Goal: Task Accomplishment & Management: Complete application form

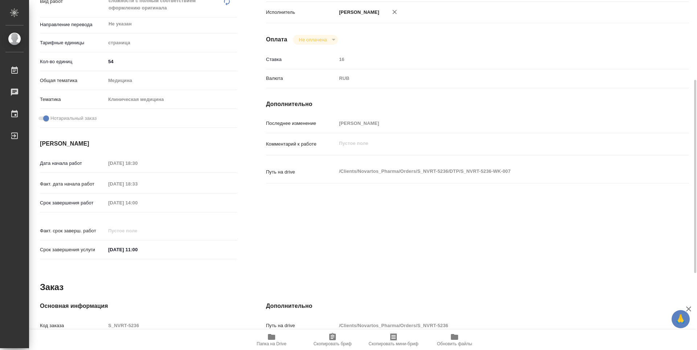
scroll to position [284, 0]
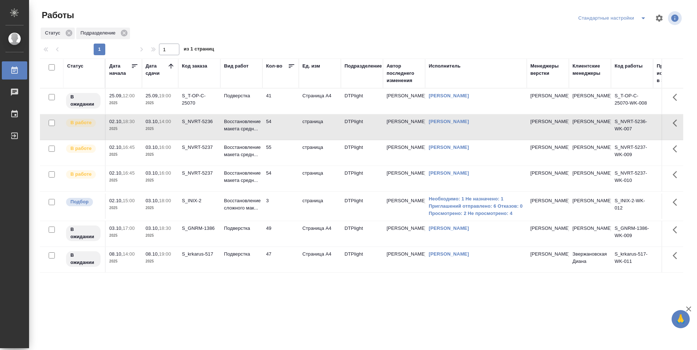
click at [278, 155] on td "55" at bounding box center [280, 152] width 36 height 25
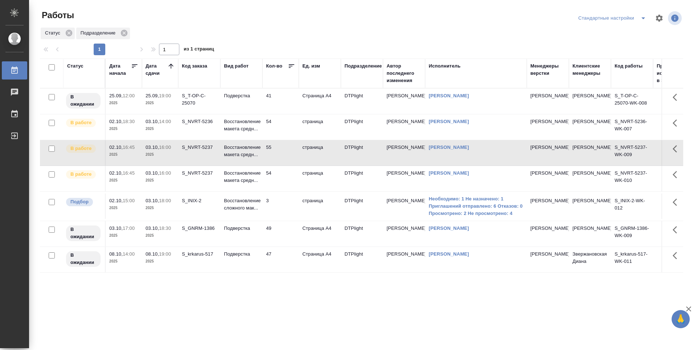
click at [278, 155] on td "55" at bounding box center [280, 152] width 36 height 25
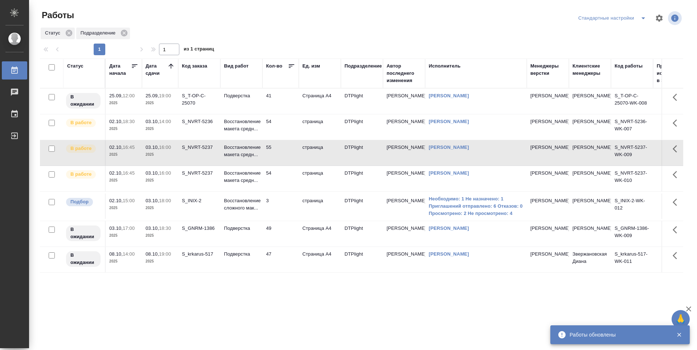
click at [283, 177] on td "54" at bounding box center [280, 178] width 36 height 25
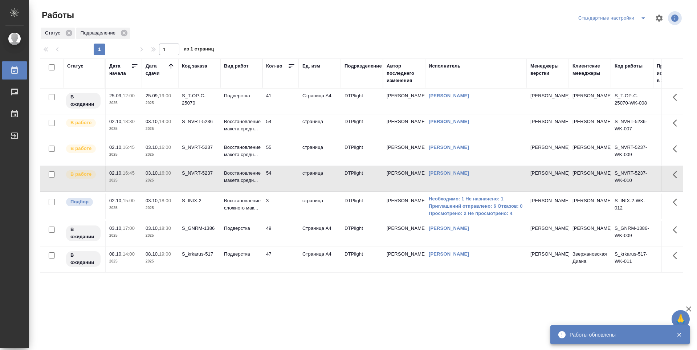
click at [283, 177] on td "54" at bounding box center [280, 178] width 36 height 25
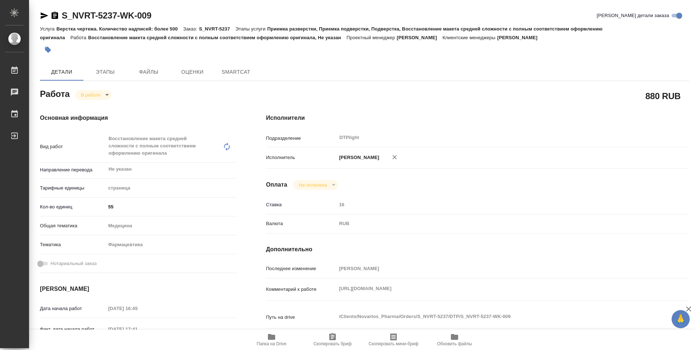
type textarea "x"
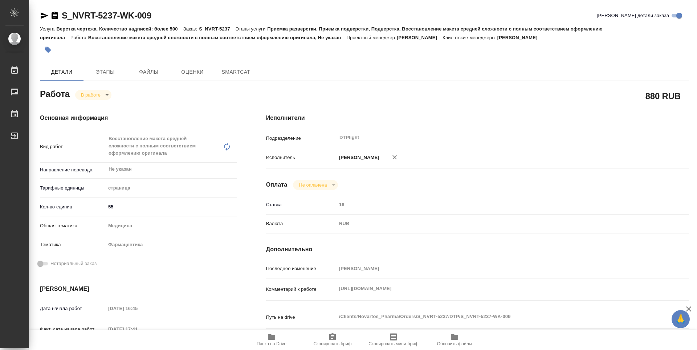
type textarea "x"
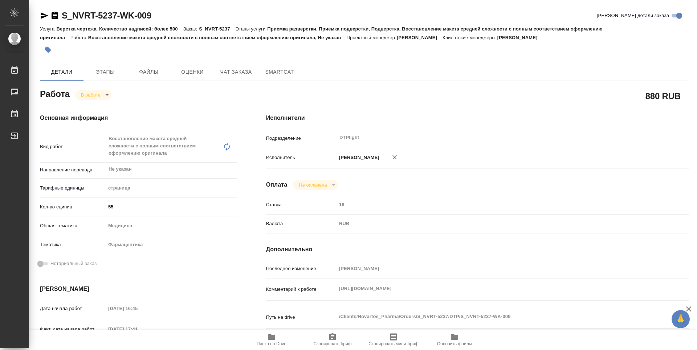
type textarea "x"
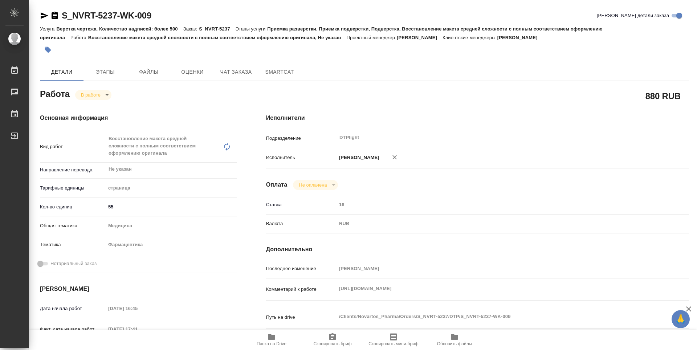
type textarea "x"
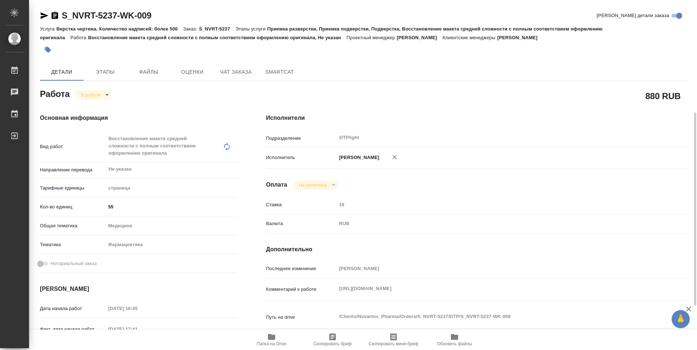
scroll to position [181, 0]
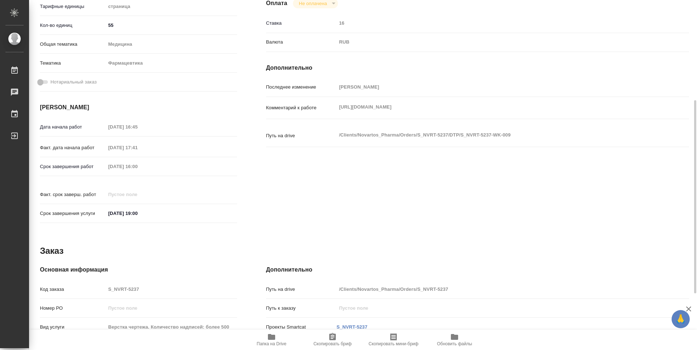
click at [274, 339] on icon "button" at bounding box center [271, 337] width 7 height 6
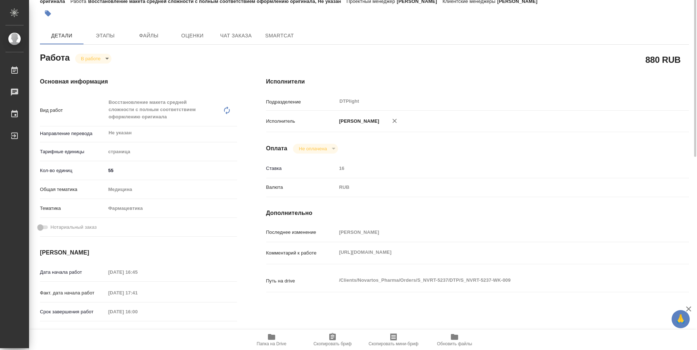
scroll to position [0, 0]
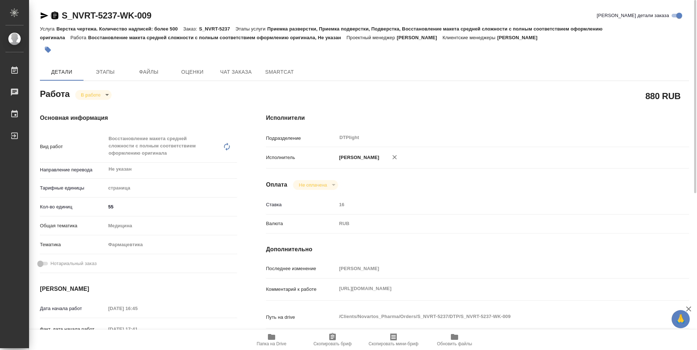
click at [56, 17] on icon "button" at bounding box center [55, 15] width 7 height 7
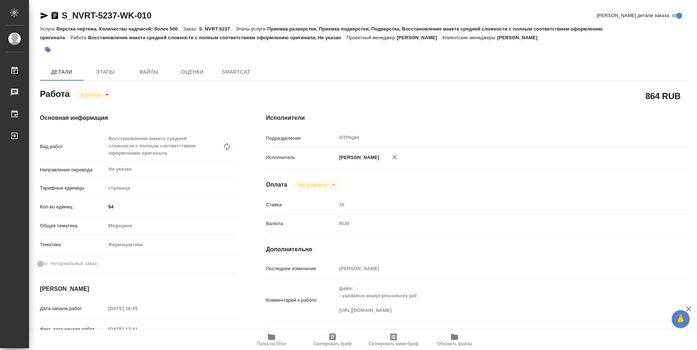
type textarea "x"
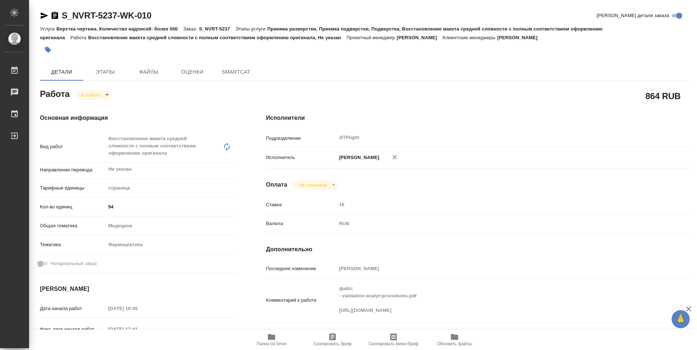
type textarea "x"
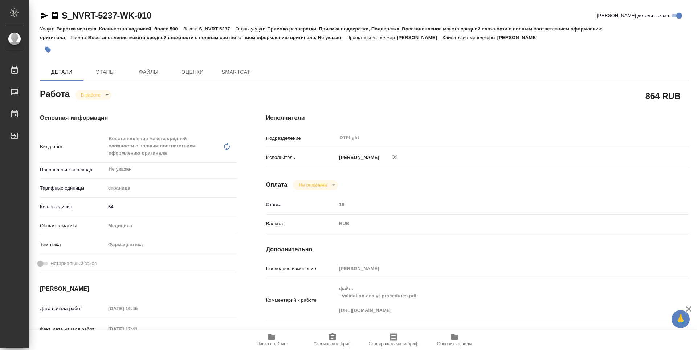
type textarea "x"
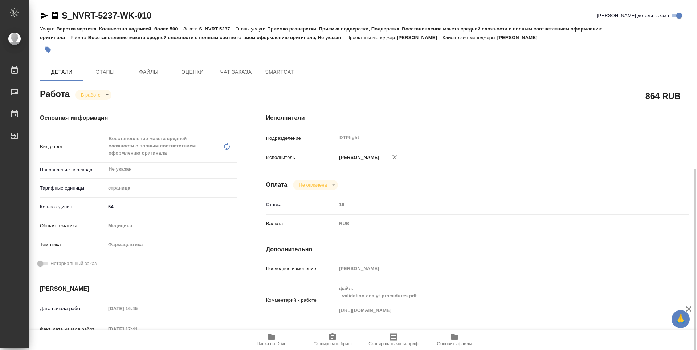
scroll to position [109, 0]
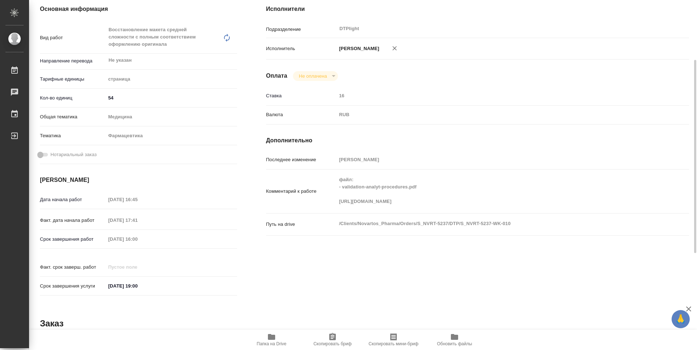
type textarea "x"
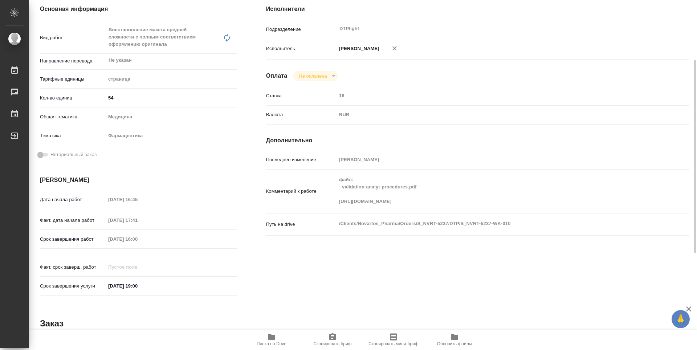
type textarea "x"
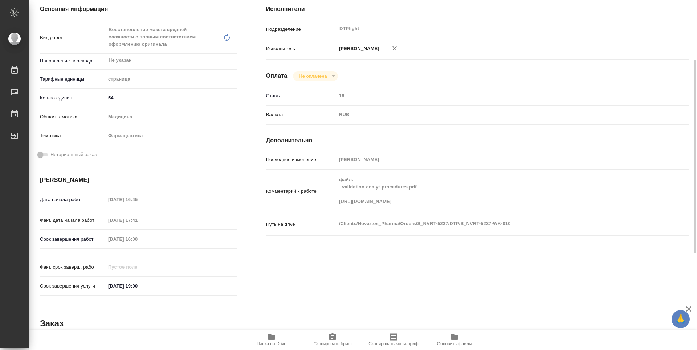
click at [274, 338] on icon "button" at bounding box center [271, 337] width 7 height 6
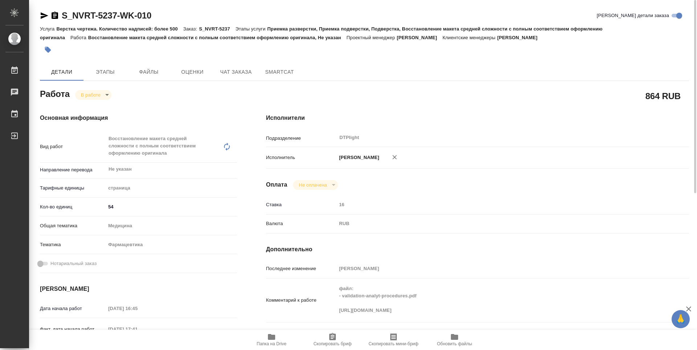
click at [57, 14] on icon "button" at bounding box center [55, 15] width 7 height 7
